Goal: Find specific page/section: Find specific page/section

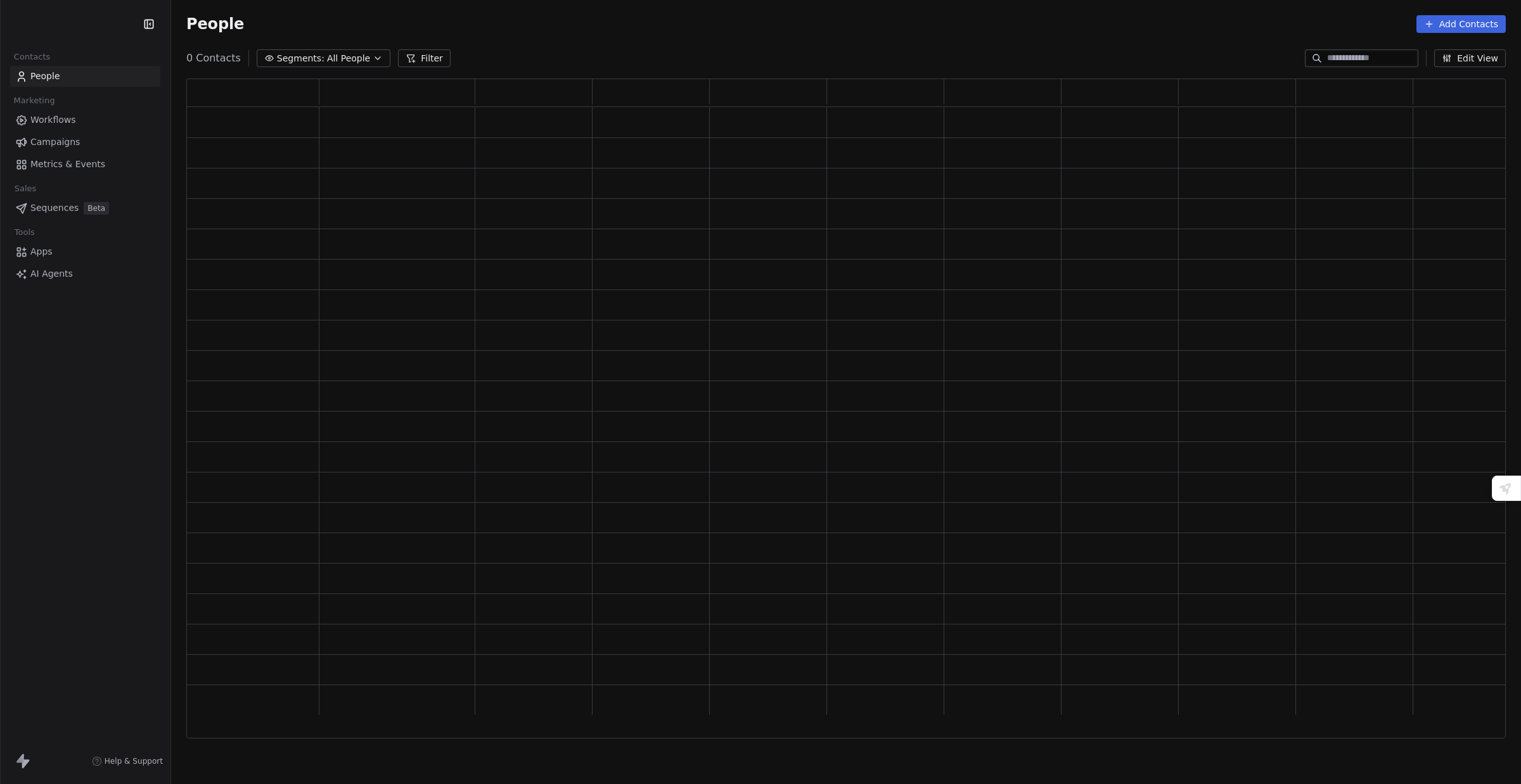
drag, startPoint x: 0, startPoint y: 0, endPoint x: 1332, endPoint y: 53, distance: 1333.1
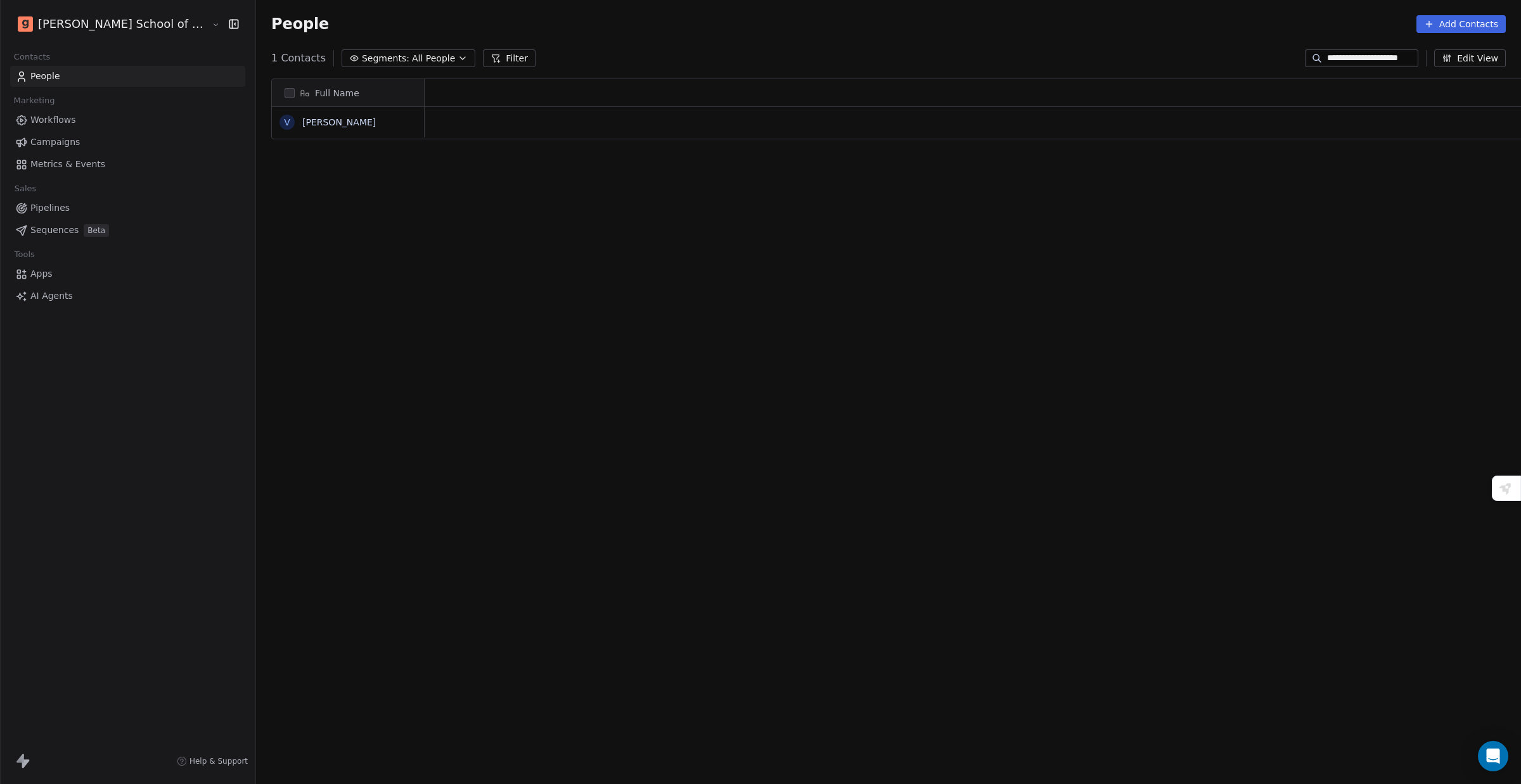
scroll to position [678, 1304]
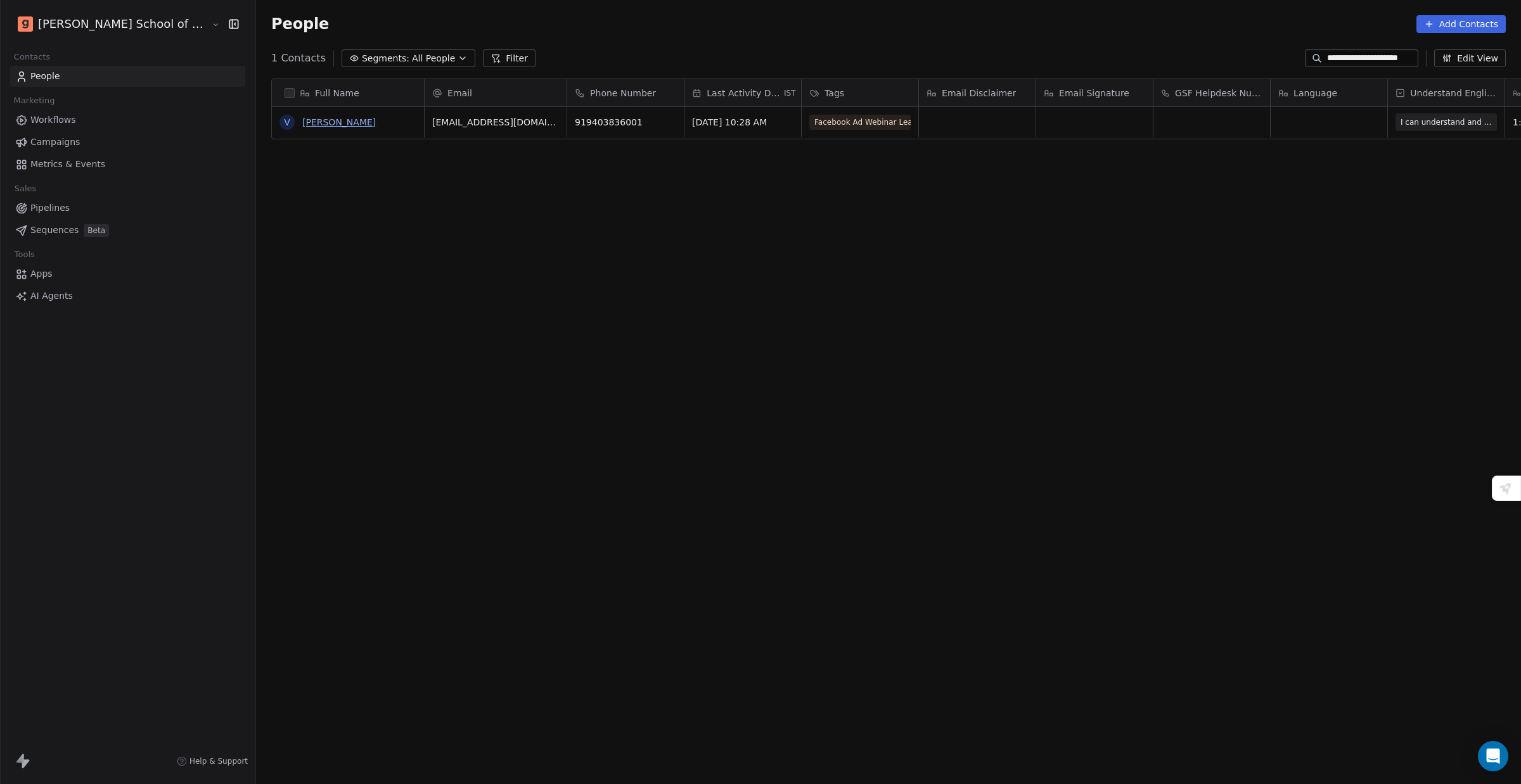
type input "**********"
click at [302, 118] on link "[PERSON_NAME]" at bounding box center [339, 122] width 73 height 10
